Goal: Find specific page/section: Find specific page/section

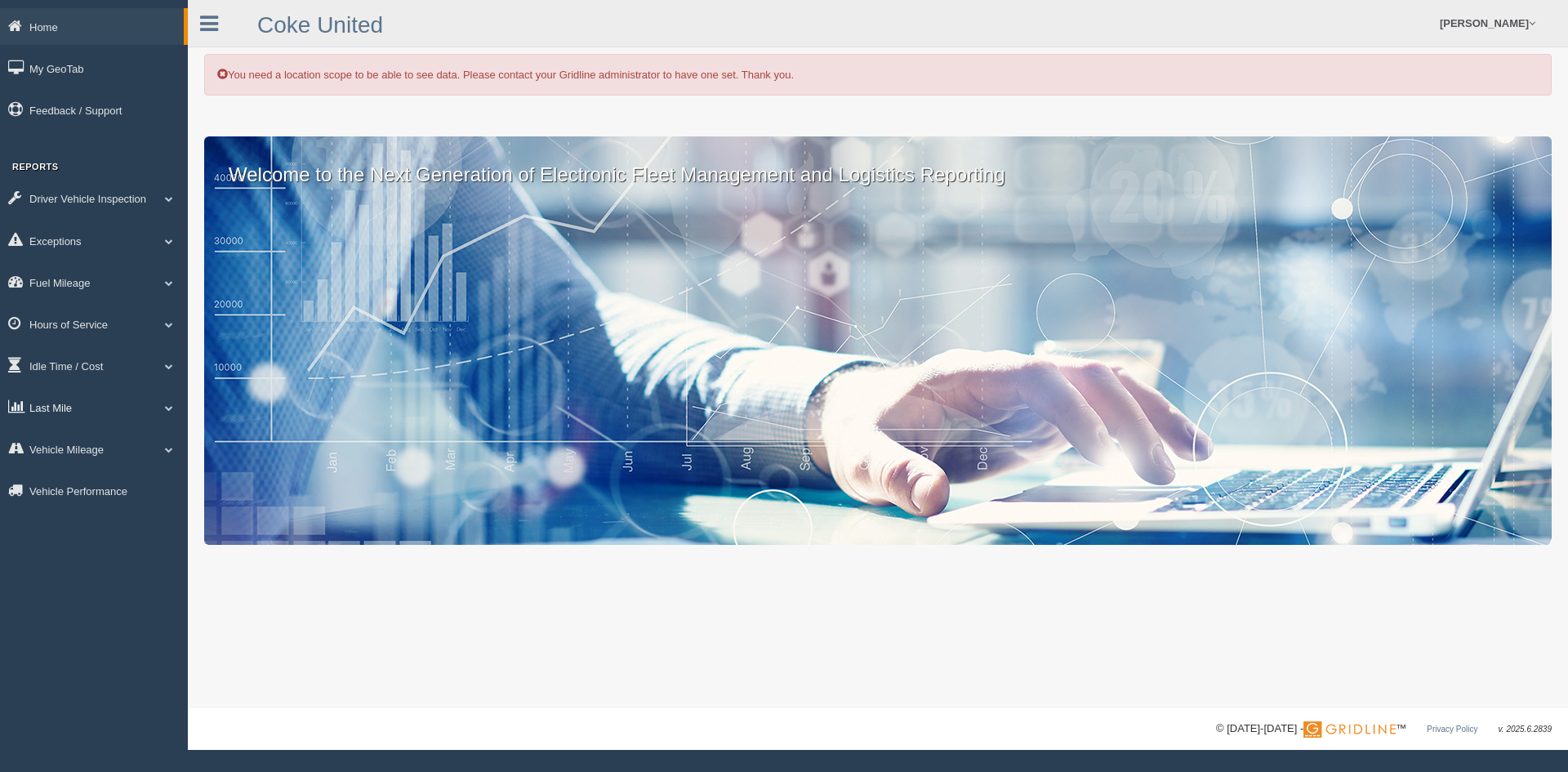
click at [81, 417] on link "Last Mile" at bounding box center [93, 407] width 188 height 37
click at [89, 462] on link "Zone Editor" at bounding box center [106, 475] width 154 height 30
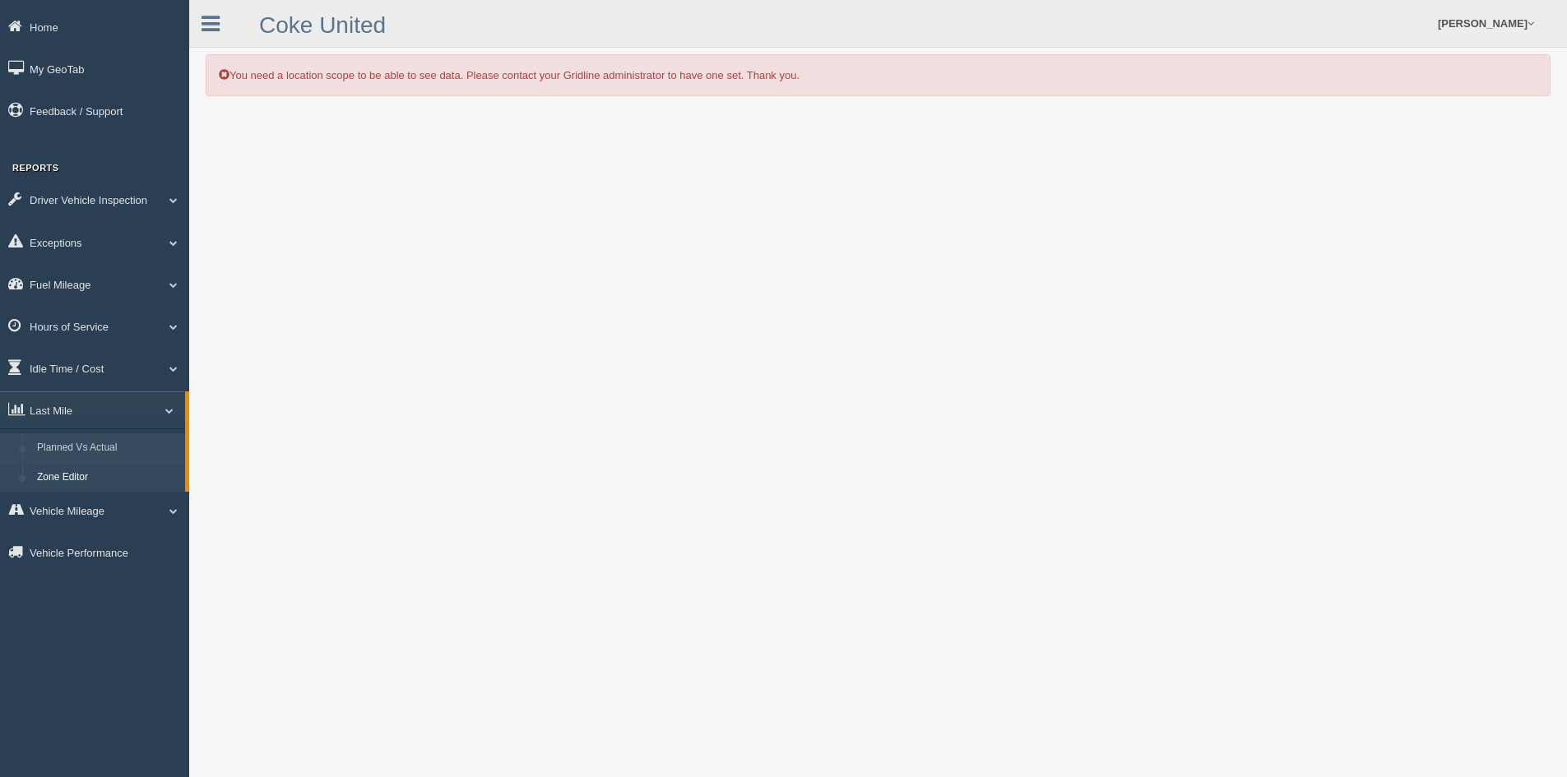
click at [85, 452] on link "Planned Vs Actual" at bounding box center [107, 448] width 155 height 30
